Goal: Information Seeking & Learning: Find specific fact

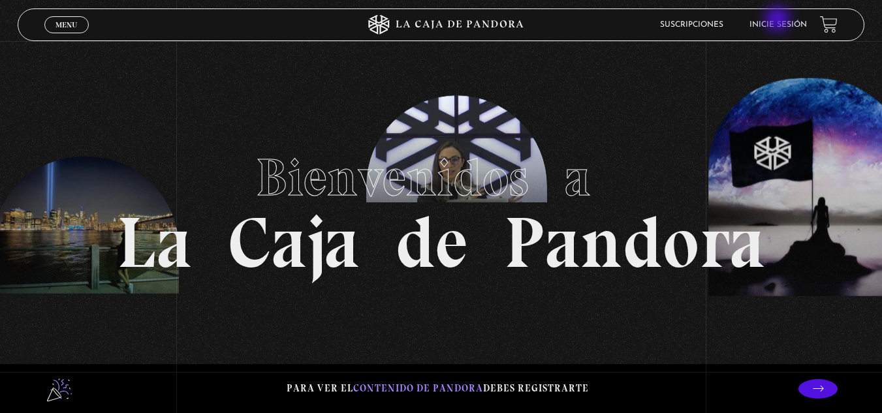
click at [779, 20] on li "Inicie sesión" at bounding box center [777, 24] width 57 height 20
click at [780, 24] on link "Inicie sesión" at bounding box center [777, 25] width 57 height 8
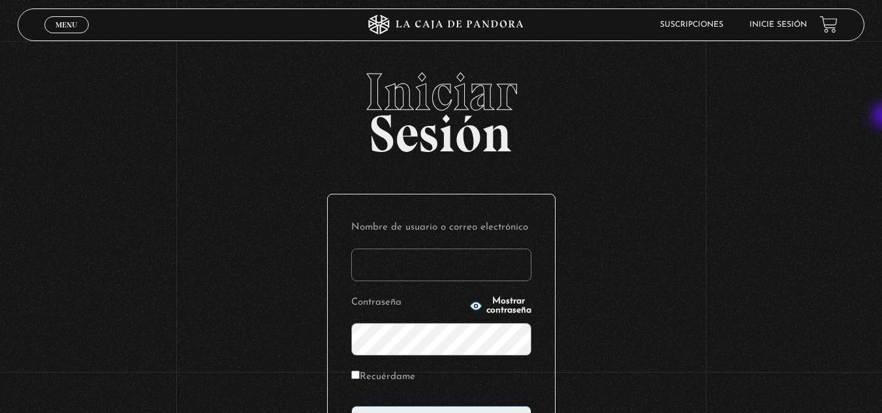
type input "[EMAIL_ADDRESS][DOMAIN_NAME]"
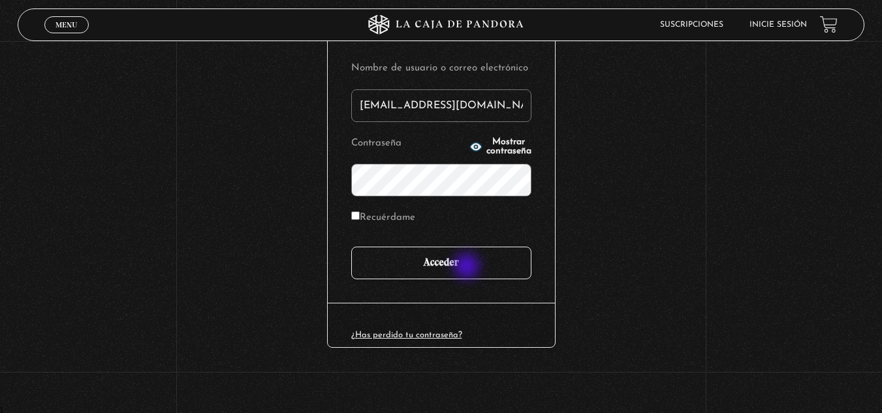
click at [468, 268] on input "Acceder" at bounding box center [441, 263] width 180 height 33
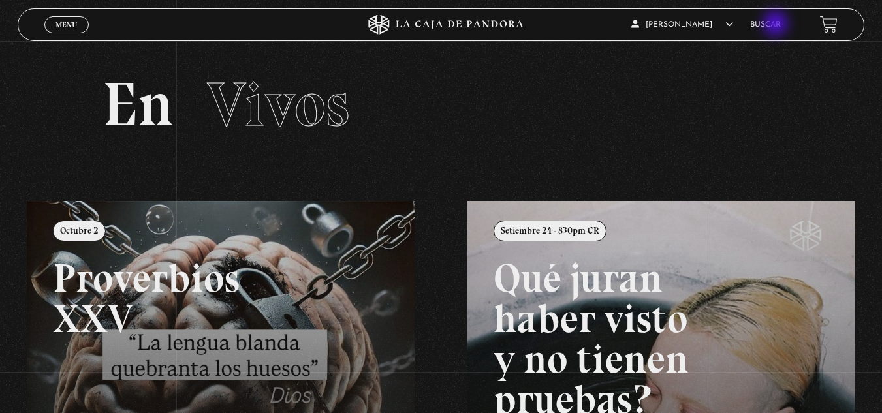
click at [777, 25] on link "Buscar" at bounding box center [765, 25] width 31 height 8
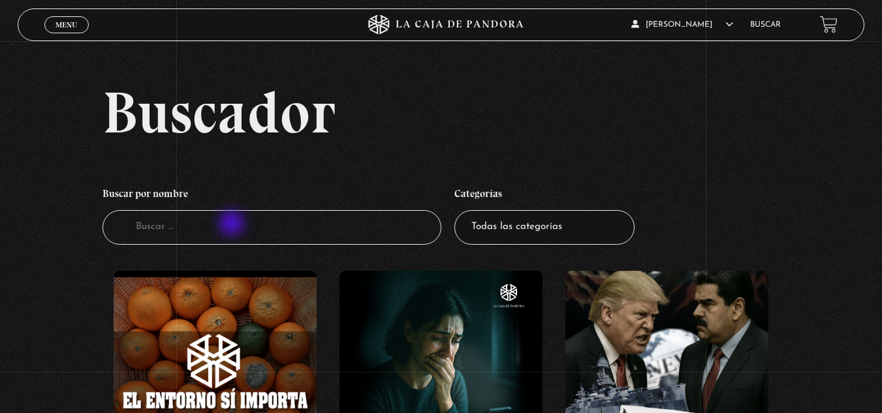
click at [233, 225] on input "Buscador" at bounding box center [271, 227] width 339 height 35
type input "proverbio"
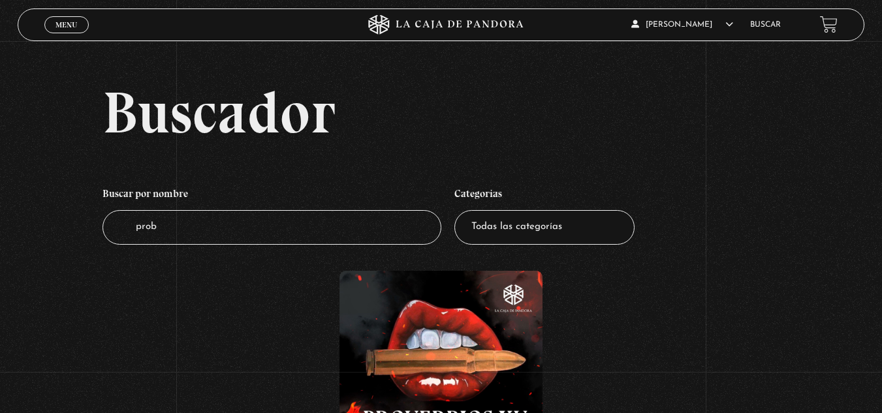
click at [233, 225] on input "prob" at bounding box center [271, 227] width 339 height 35
type input "proverbios"
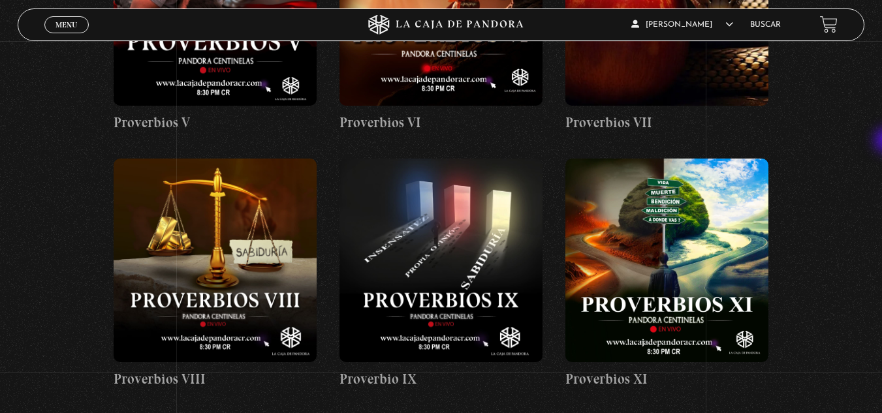
scroll to position [616, 0]
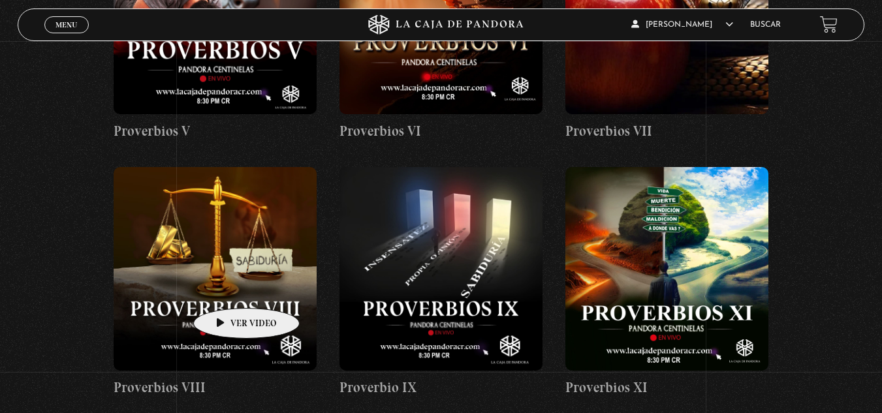
click at [226, 288] on figure at bounding box center [215, 268] width 203 height 203
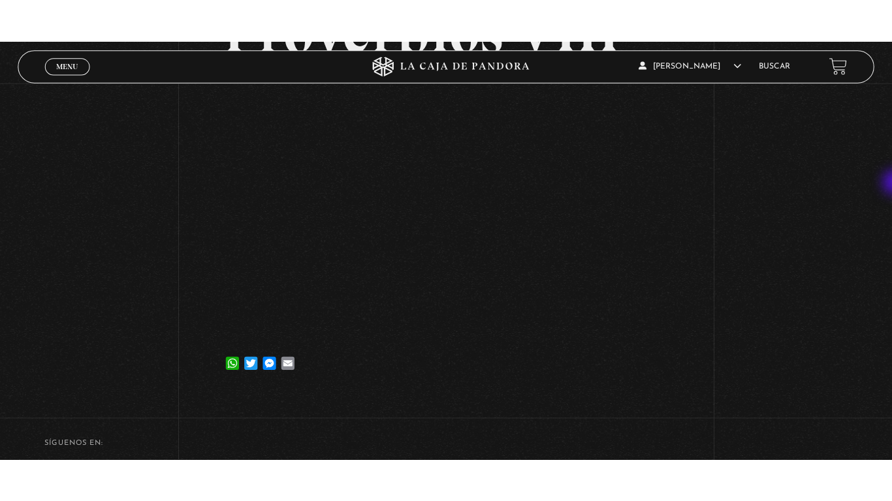
scroll to position [161, 0]
